Goal: Task Accomplishment & Management: Use online tool/utility

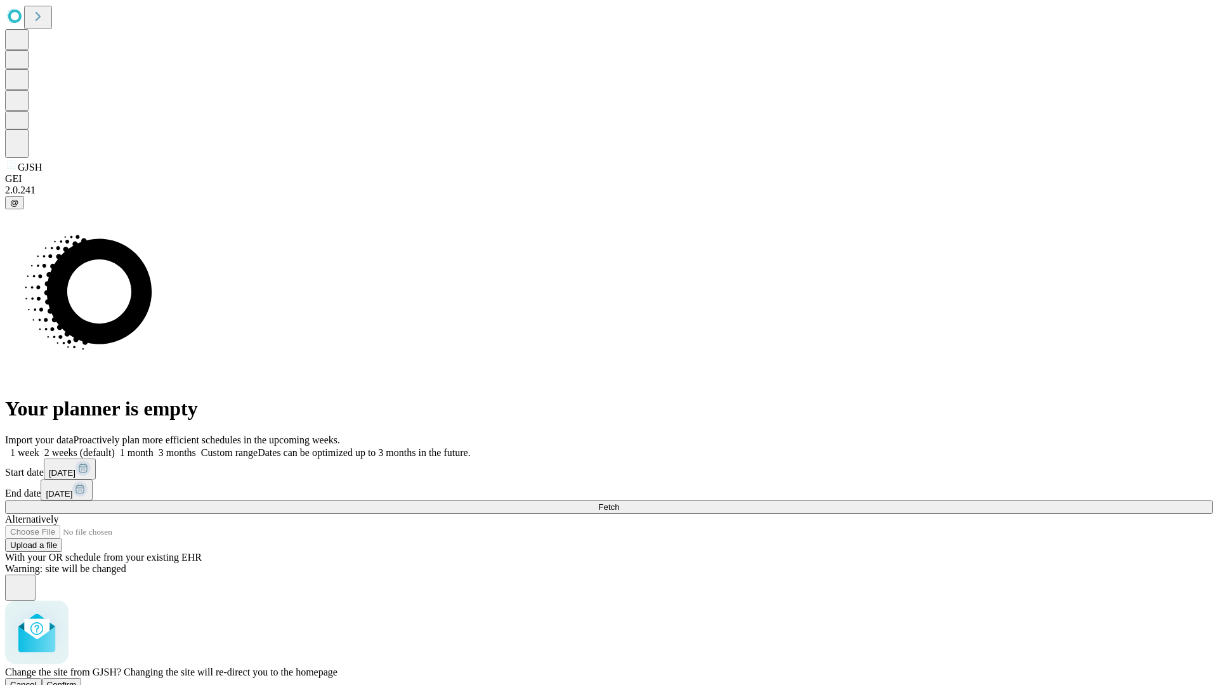
click at [77, 680] on span "Confirm" at bounding box center [62, 685] width 30 height 10
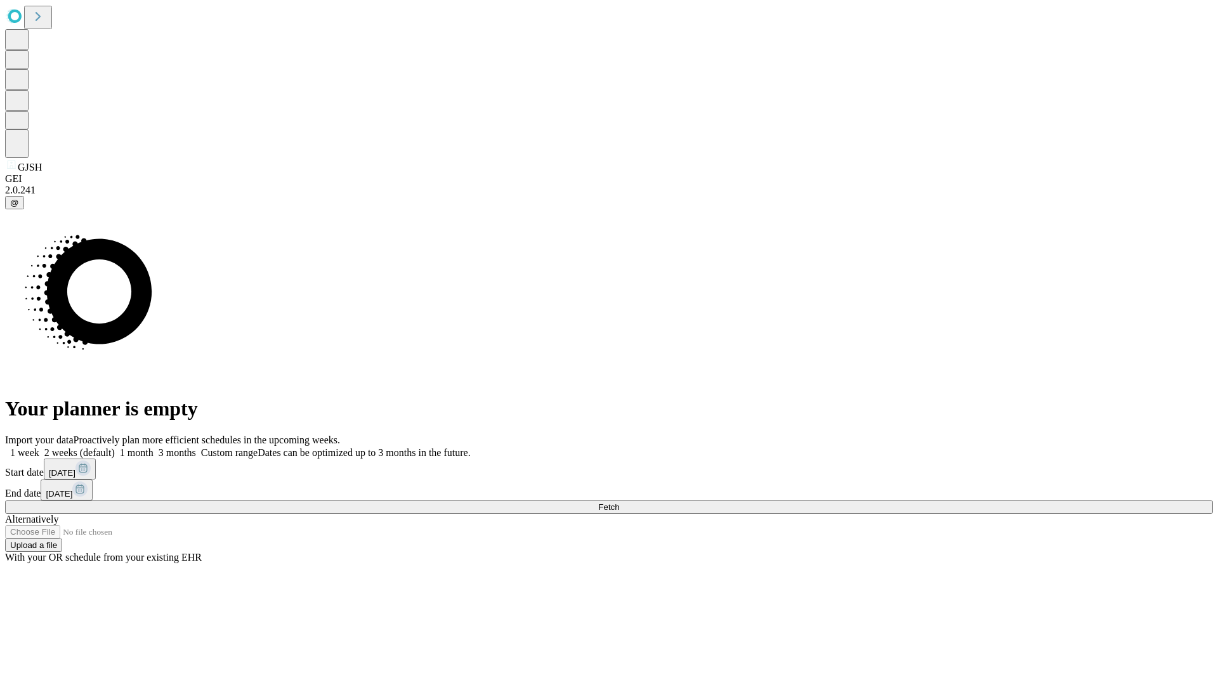
click at [115, 447] on label "2 weeks (default)" at bounding box center [76, 452] width 75 height 11
click at [619, 502] on span "Fetch" at bounding box center [608, 507] width 21 height 10
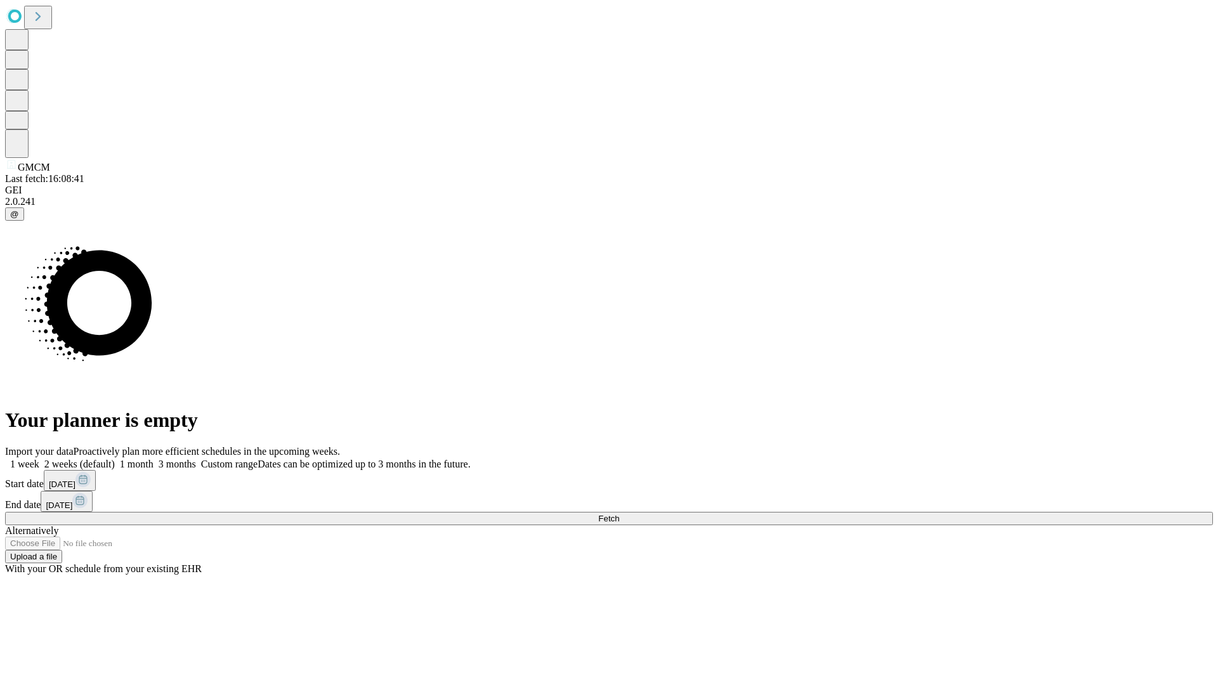
click at [115, 459] on label "2 weeks (default)" at bounding box center [76, 464] width 75 height 11
click at [619, 514] on span "Fetch" at bounding box center [608, 519] width 21 height 10
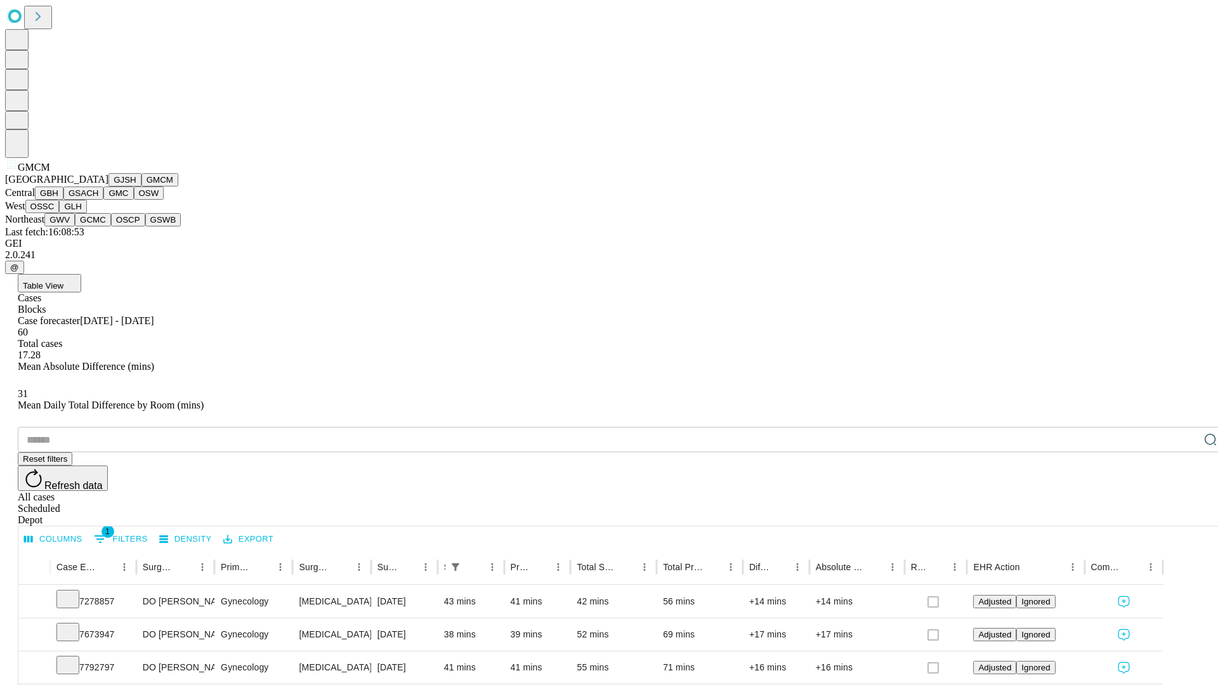
click at [63, 200] on button "GBH" at bounding box center [49, 192] width 29 height 13
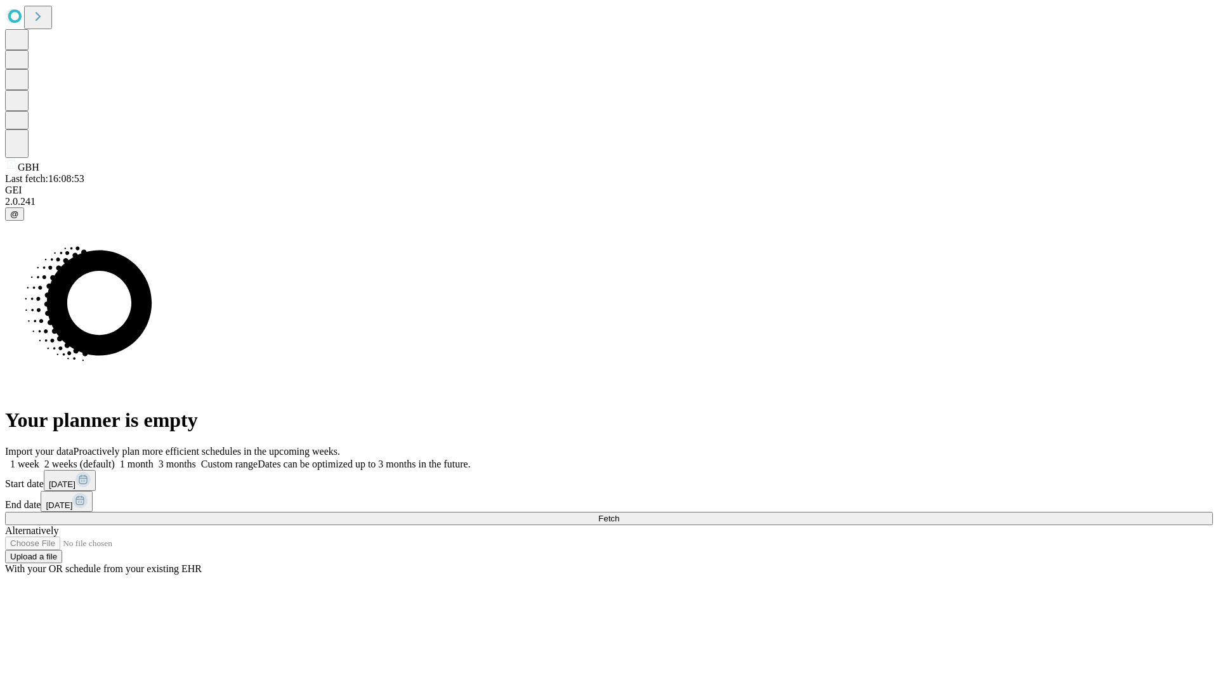
click at [115, 459] on label "2 weeks (default)" at bounding box center [76, 464] width 75 height 11
click at [619, 514] on span "Fetch" at bounding box center [608, 519] width 21 height 10
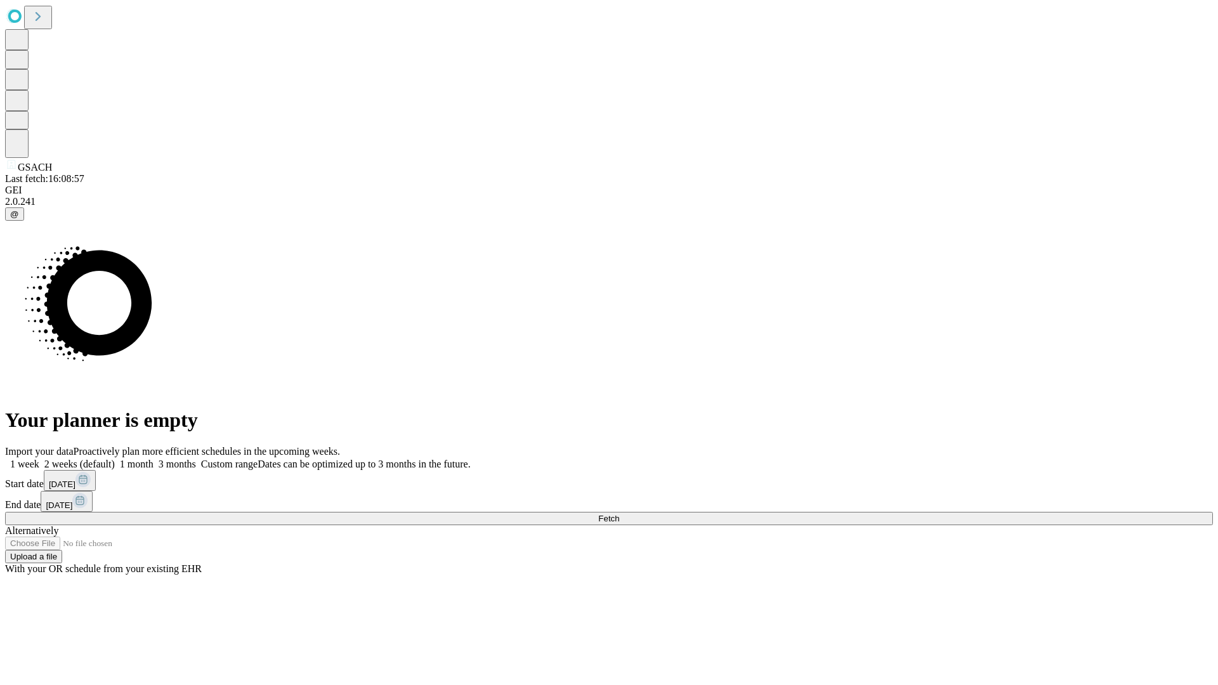
click at [115, 459] on label "2 weeks (default)" at bounding box center [76, 464] width 75 height 11
click at [619, 514] on span "Fetch" at bounding box center [608, 519] width 21 height 10
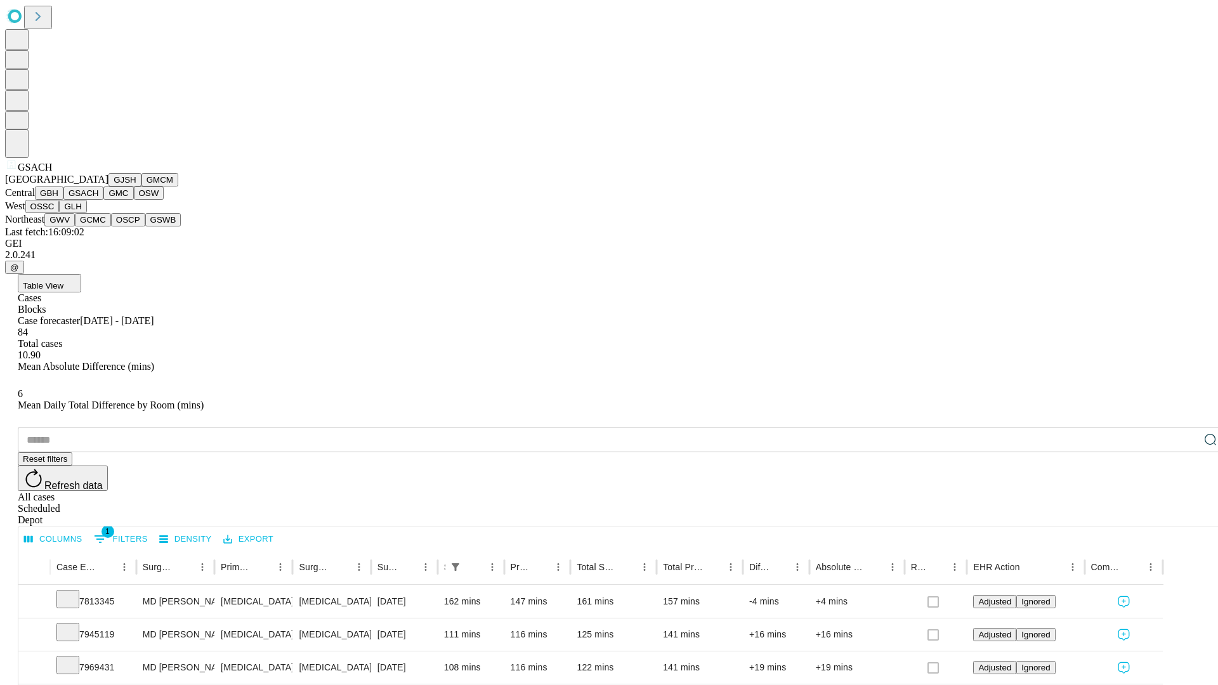
click at [103, 200] on button "GMC" at bounding box center [118, 192] width 30 height 13
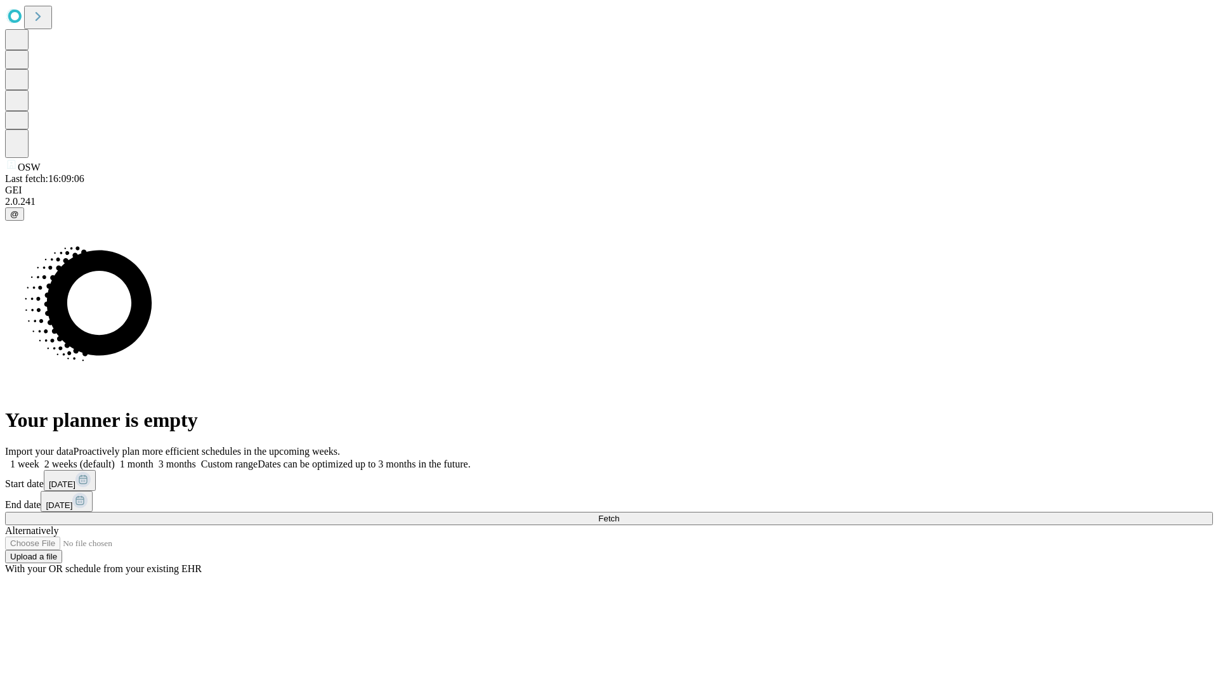
click at [115, 459] on label "2 weeks (default)" at bounding box center [76, 464] width 75 height 11
click at [619, 514] on span "Fetch" at bounding box center [608, 519] width 21 height 10
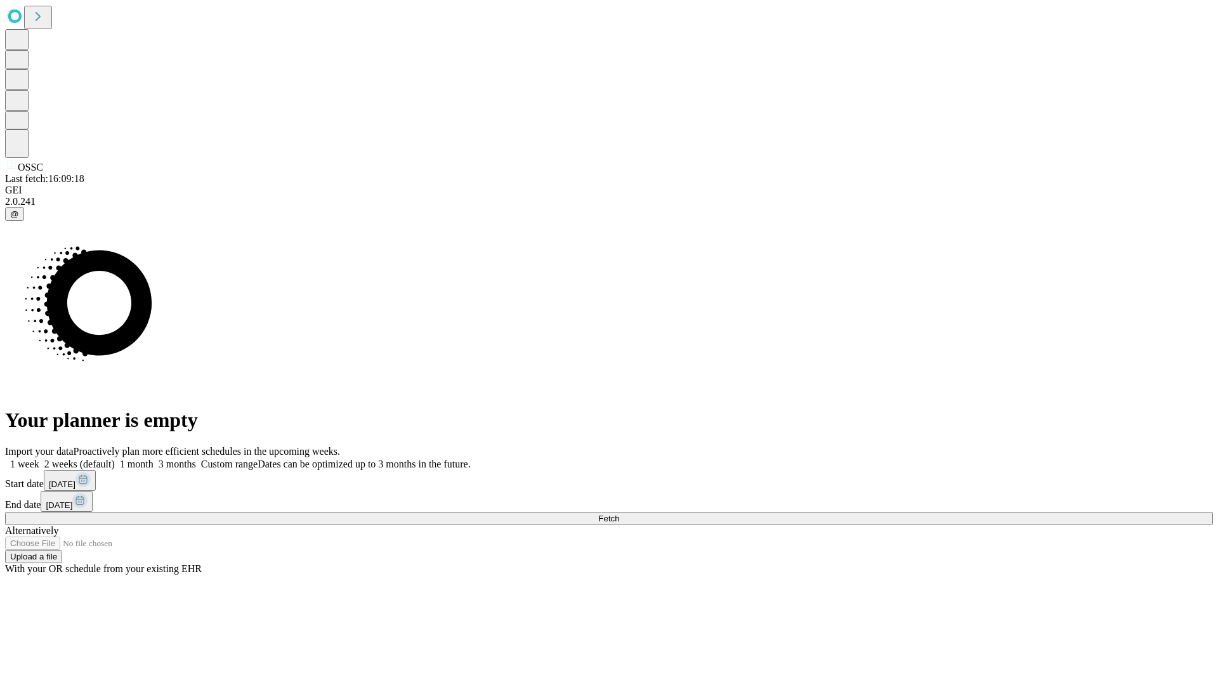
click at [115, 459] on label "2 weeks (default)" at bounding box center [76, 464] width 75 height 11
click at [619, 514] on span "Fetch" at bounding box center [608, 519] width 21 height 10
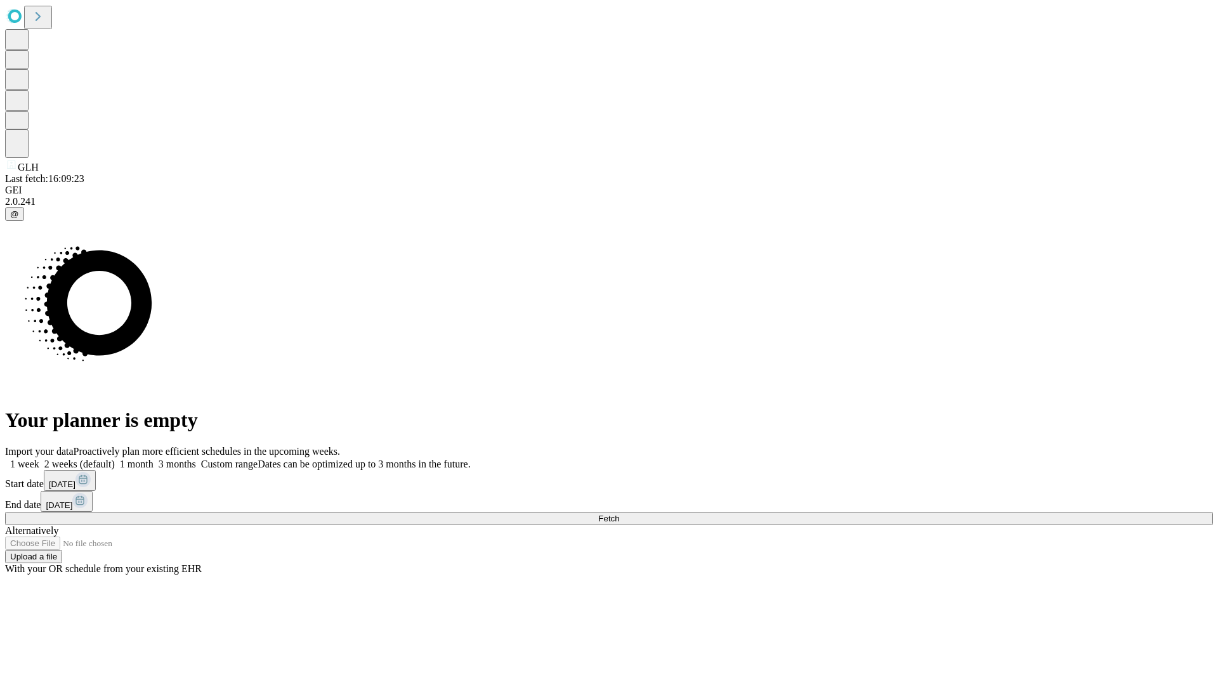
click at [619, 514] on span "Fetch" at bounding box center [608, 519] width 21 height 10
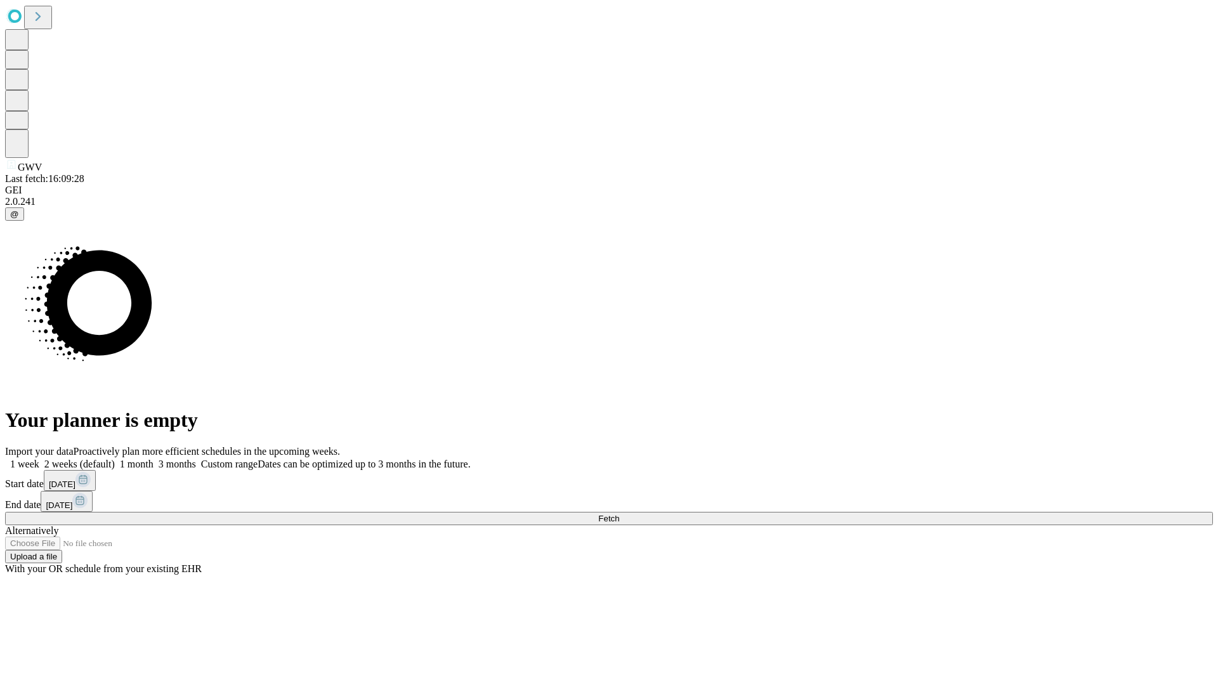
click at [115, 459] on label "2 weeks (default)" at bounding box center [76, 464] width 75 height 11
click at [619, 514] on span "Fetch" at bounding box center [608, 519] width 21 height 10
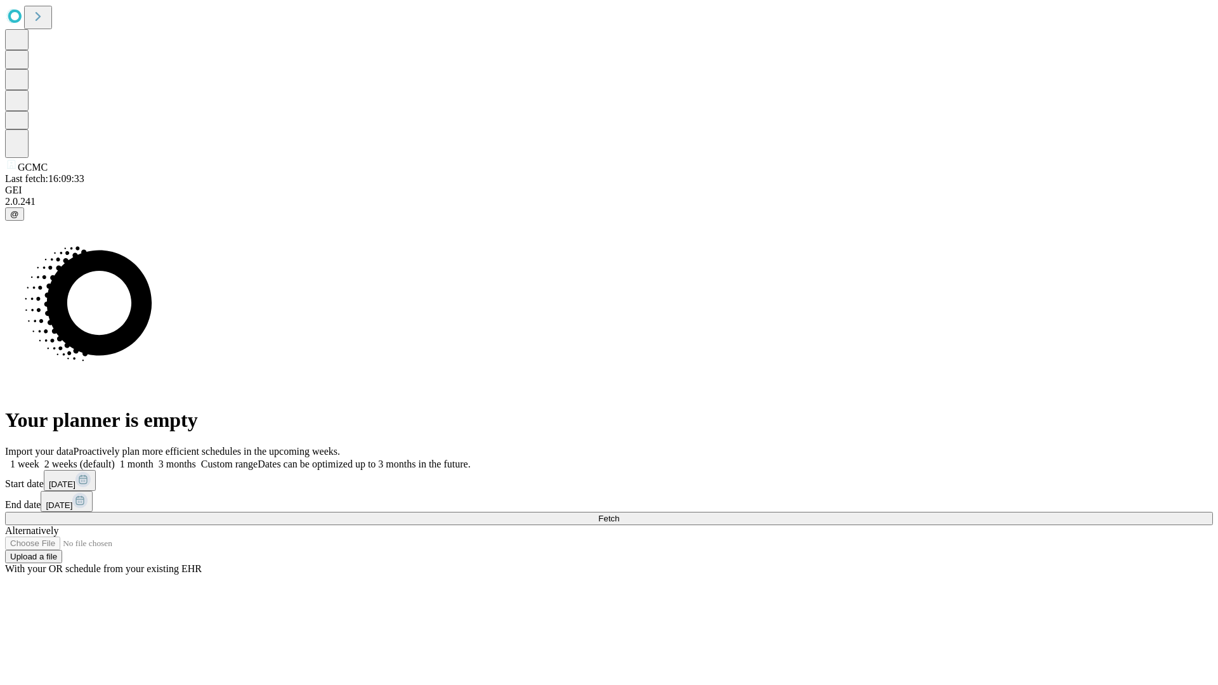
click at [115, 459] on label "2 weeks (default)" at bounding box center [76, 464] width 75 height 11
click at [619, 514] on span "Fetch" at bounding box center [608, 519] width 21 height 10
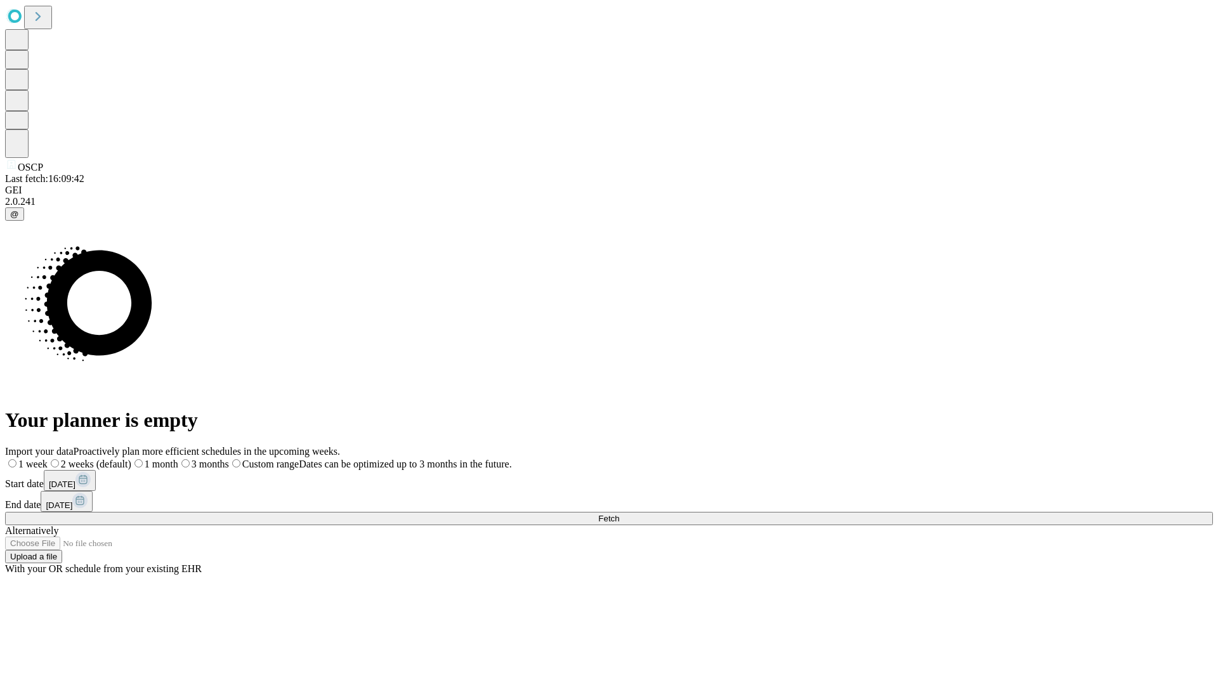
click at [131, 459] on label "2 weeks (default)" at bounding box center [90, 464] width 84 height 11
click at [619, 514] on span "Fetch" at bounding box center [608, 519] width 21 height 10
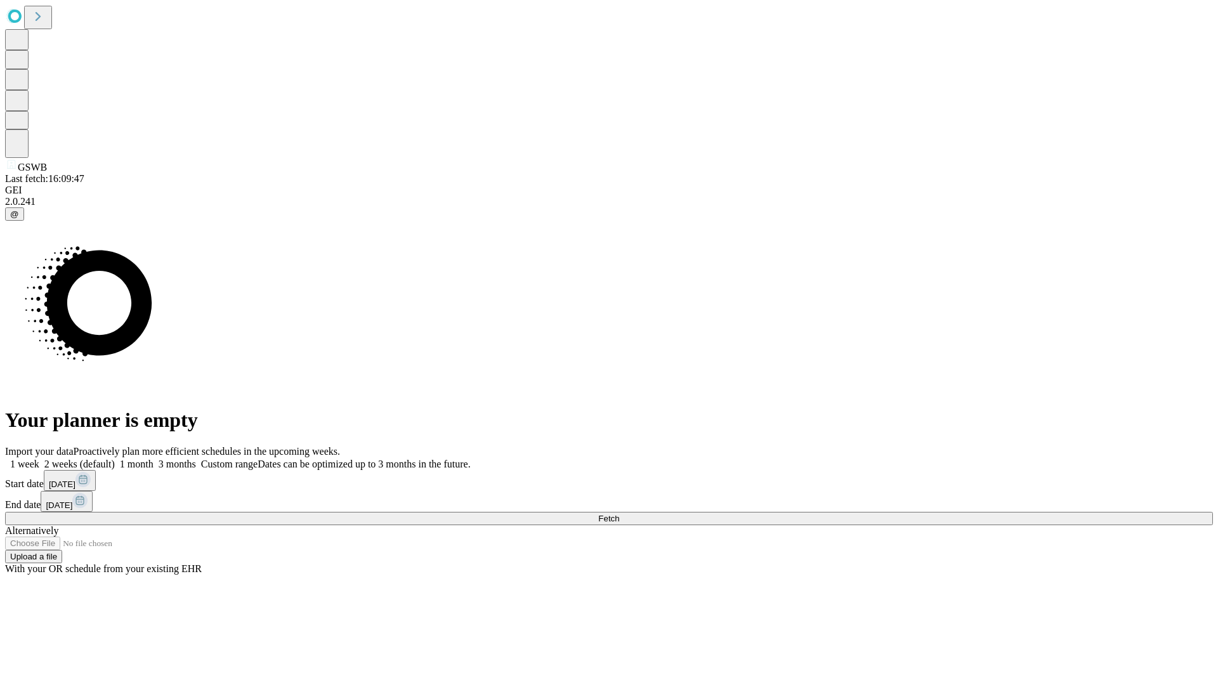
click at [115, 459] on label "2 weeks (default)" at bounding box center [76, 464] width 75 height 11
click at [619, 514] on span "Fetch" at bounding box center [608, 519] width 21 height 10
